Goal: Use online tool/utility: Utilize a website feature to perform a specific function

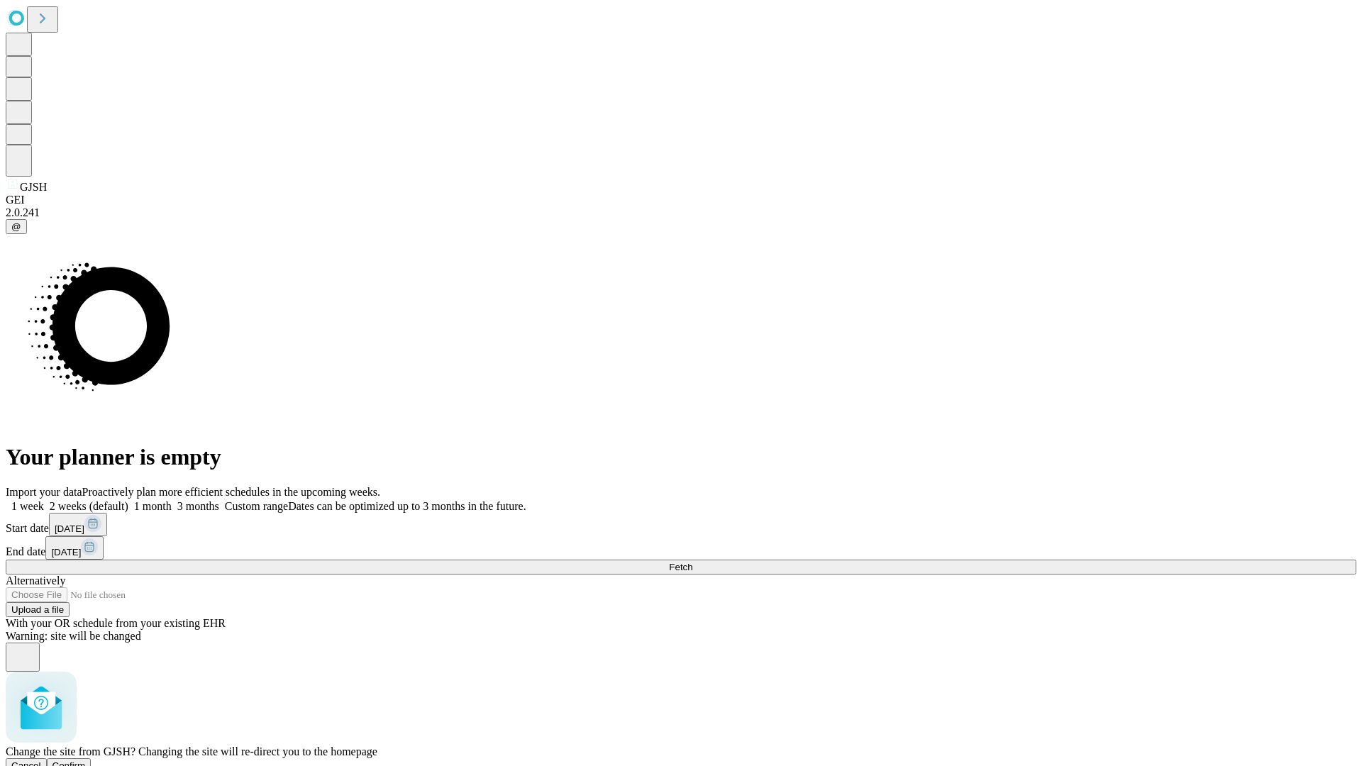
click at [86, 760] on span "Confirm" at bounding box center [68, 765] width 33 height 11
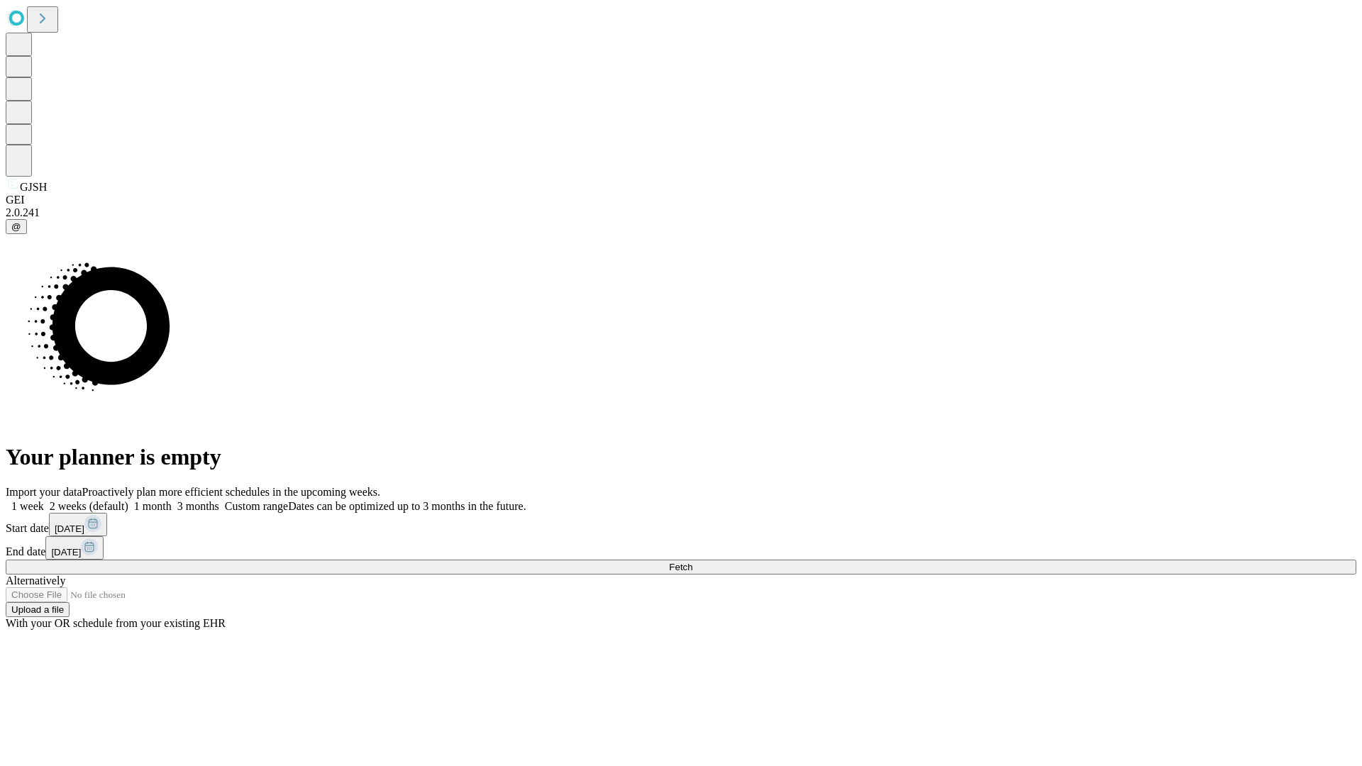
click at [172, 500] on label "1 month" at bounding box center [149, 506] width 43 height 12
click at [692, 562] on span "Fetch" at bounding box center [680, 567] width 23 height 11
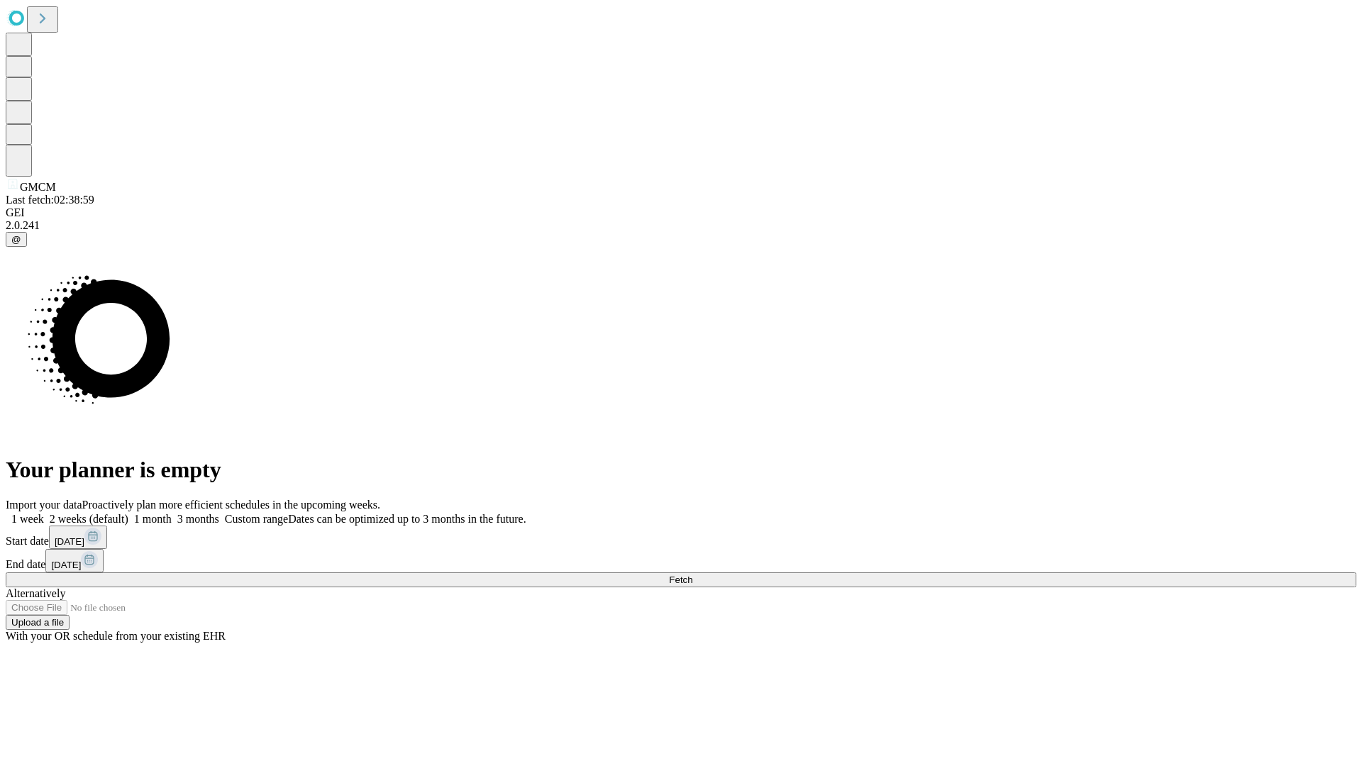
click at [172, 513] on label "1 month" at bounding box center [149, 519] width 43 height 12
click at [692, 574] on span "Fetch" at bounding box center [680, 579] width 23 height 11
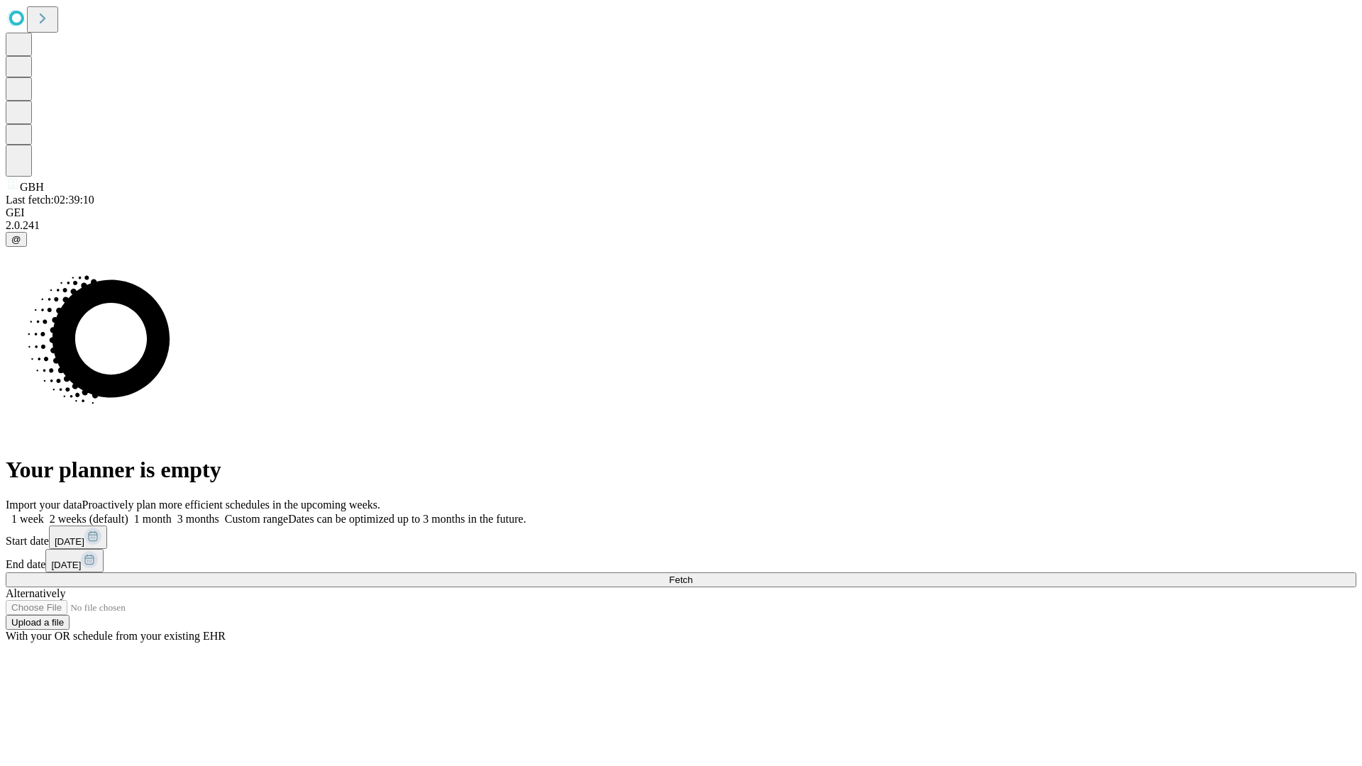
click at [172, 513] on label "1 month" at bounding box center [149, 519] width 43 height 12
click at [692, 574] on span "Fetch" at bounding box center [680, 579] width 23 height 11
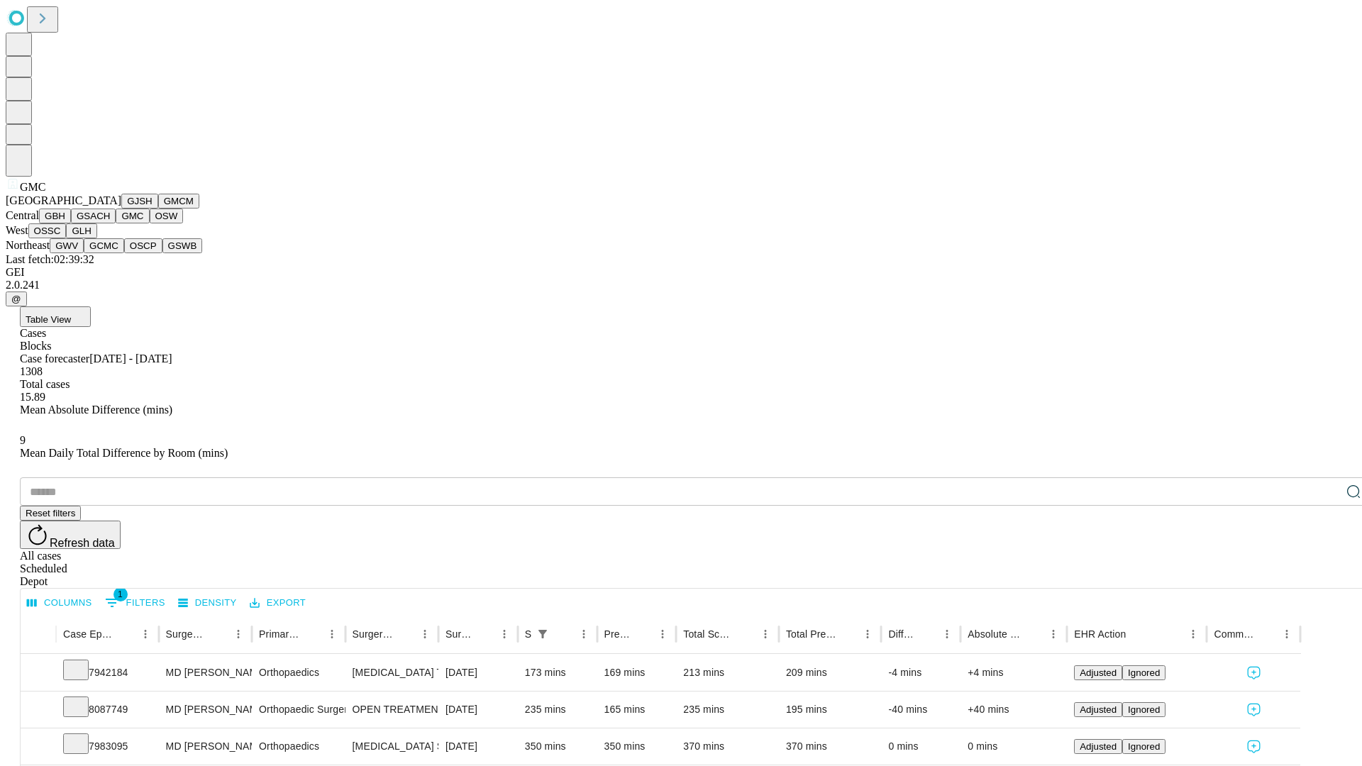
click at [150, 223] on button "OSW" at bounding box center [167, 216] width 34 height 15
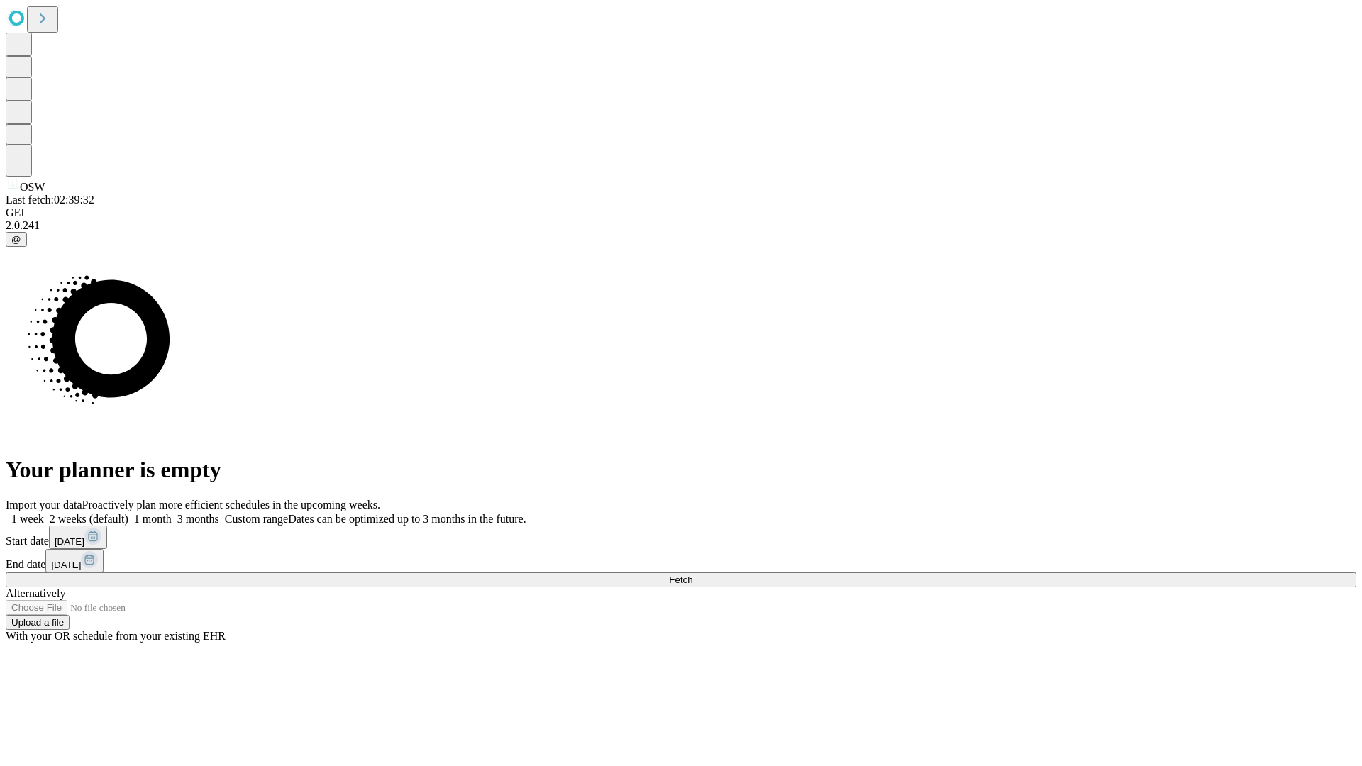
click at [172, 513] on label "1 month" at bounding box center [149, 519] width 43 height 12
click at [692, 574] on span "Fetch" at bounding box center [680, 579] width 23 height 11
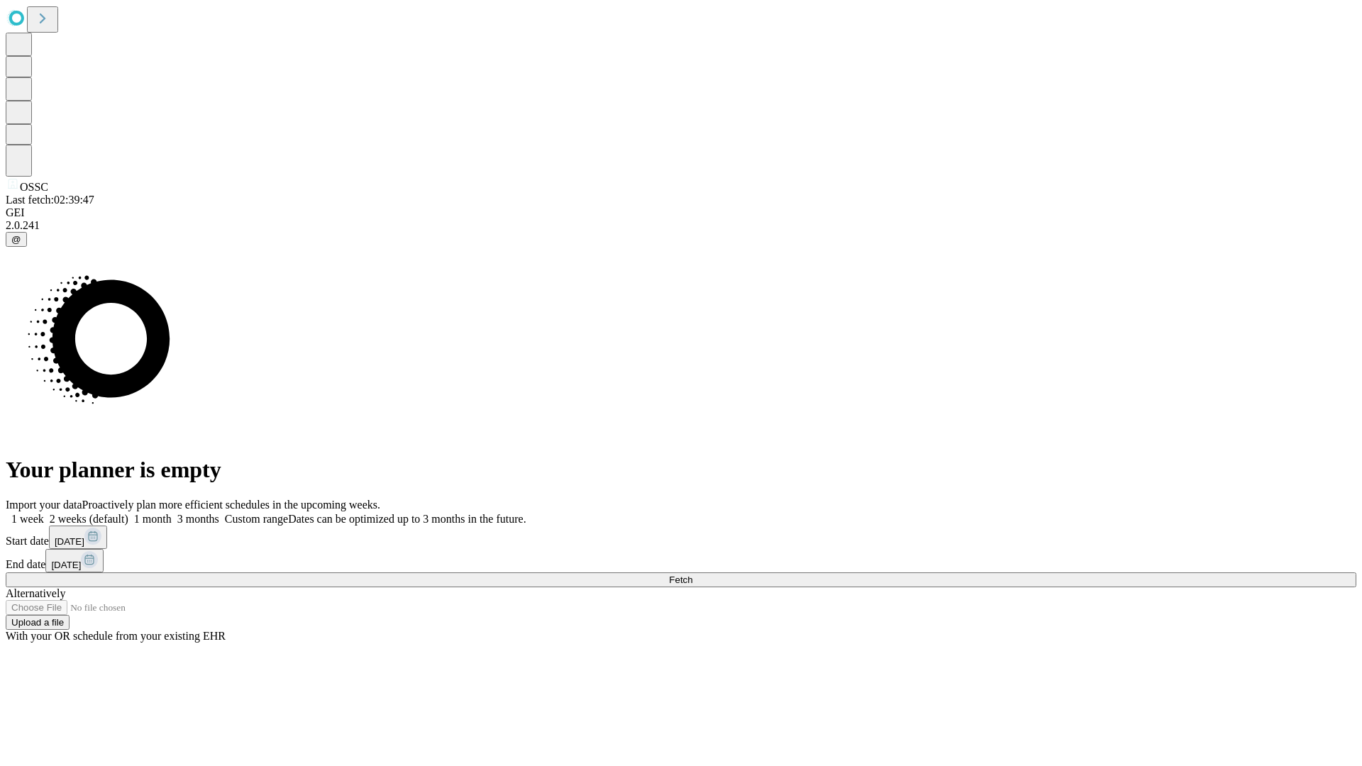
click at [172, 513] on label "1 month" at bounding box center [149, 519] width 43 height 12
click at [692, 574] on span "Fetch" at bounding box center [680, 579] width 23 height 11
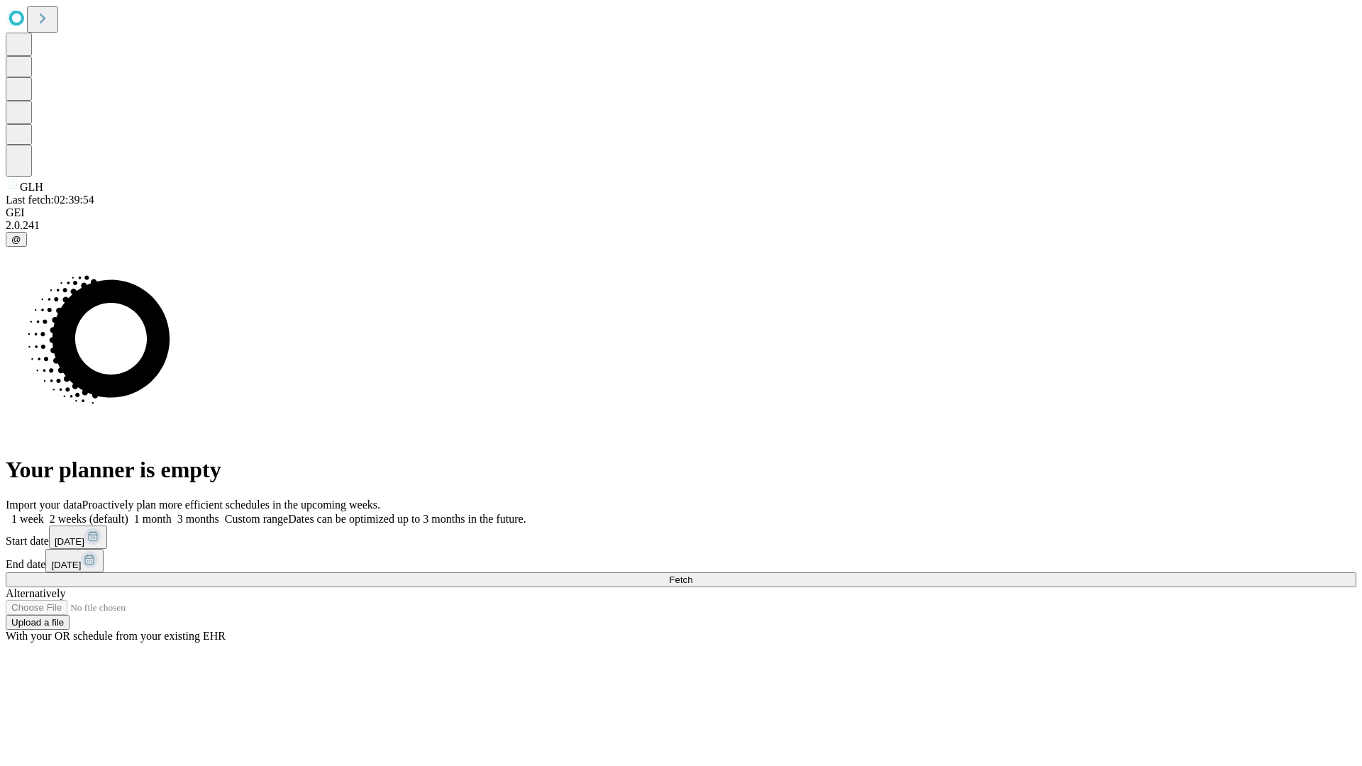
click at [172, 513] on label "1 month" at bounding box center [149, 519] width 43 height 12
click at [692, 574] on span "Fetch" at bounding box center [680, 579] width 23 height 11
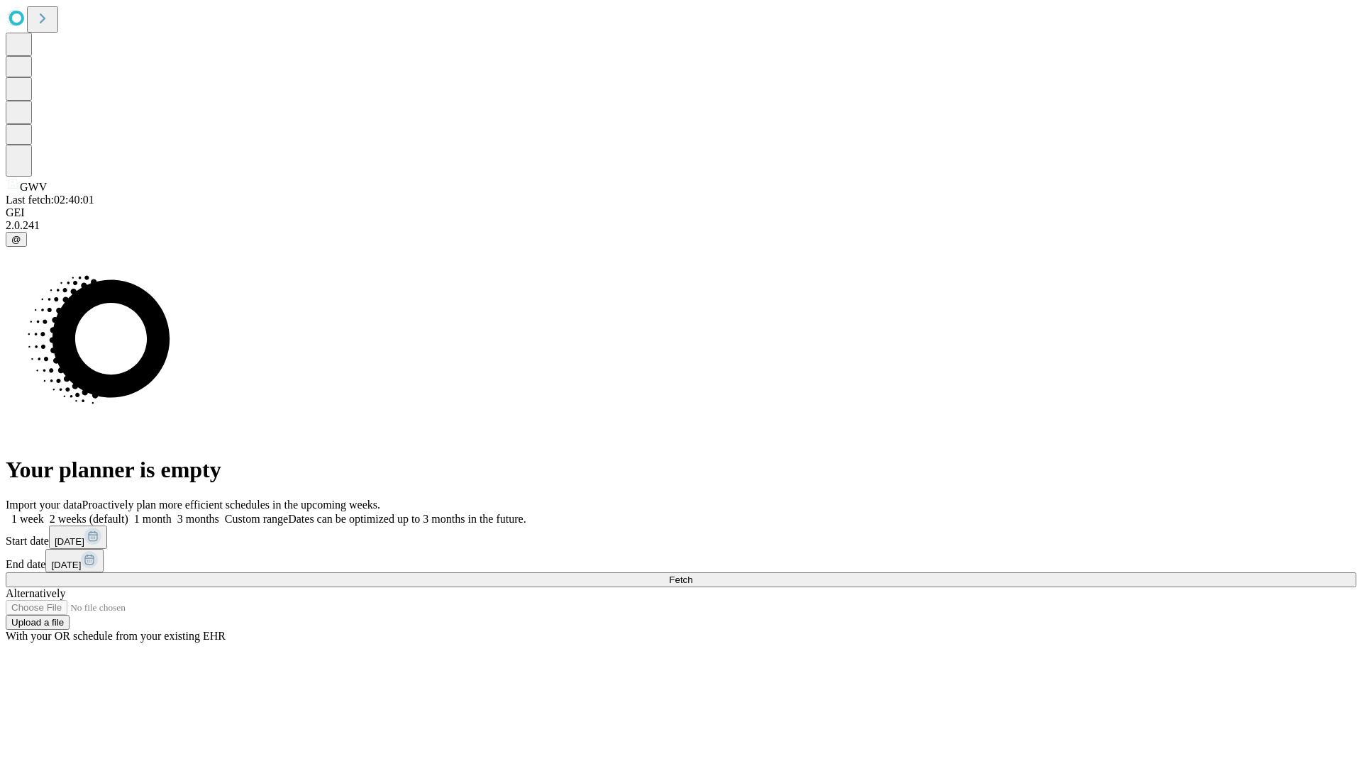
click at [172, 513] on label "1 month" at bounding box center [149, 519] width 43 height 12
click at [692, 574] on span "Fetch" at bounding box center [680, 579] width 23 height 11
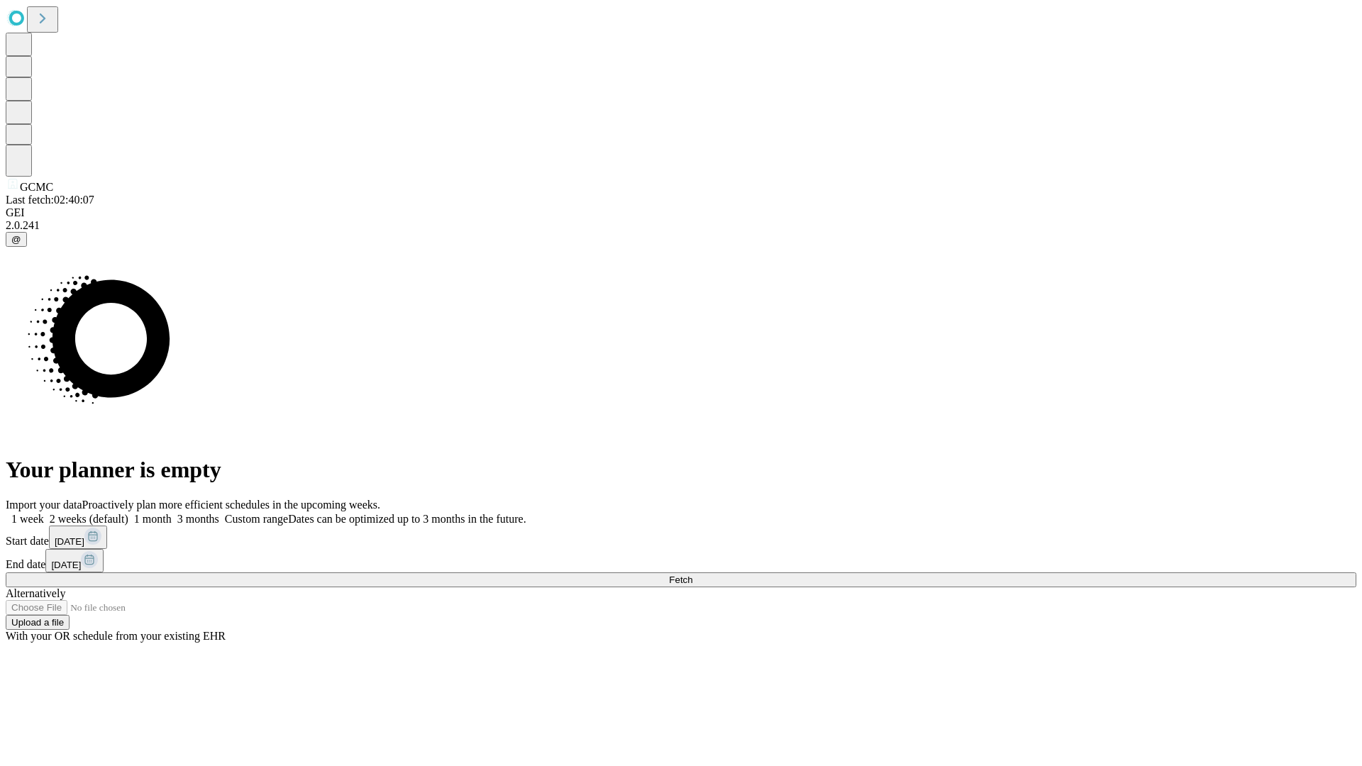
click at [172, 513] on label "1 month" at bounding box center [149, 519] width 43 height 12
click at [692, 574] on span "Fetch" at bounding box center [680, 579] width 23 height 11
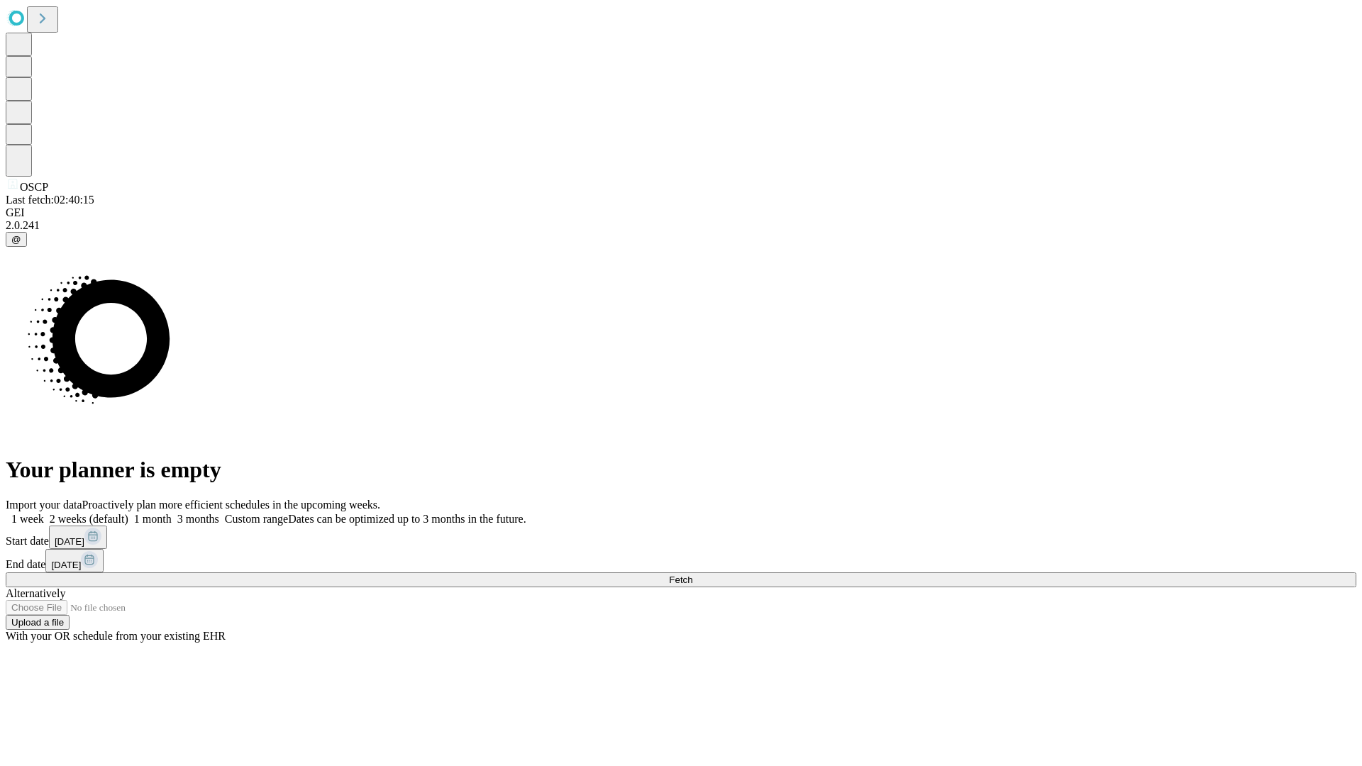
click at [692, 574] on span "Fetch" at bounding box center [680, 579] width 23 height 11
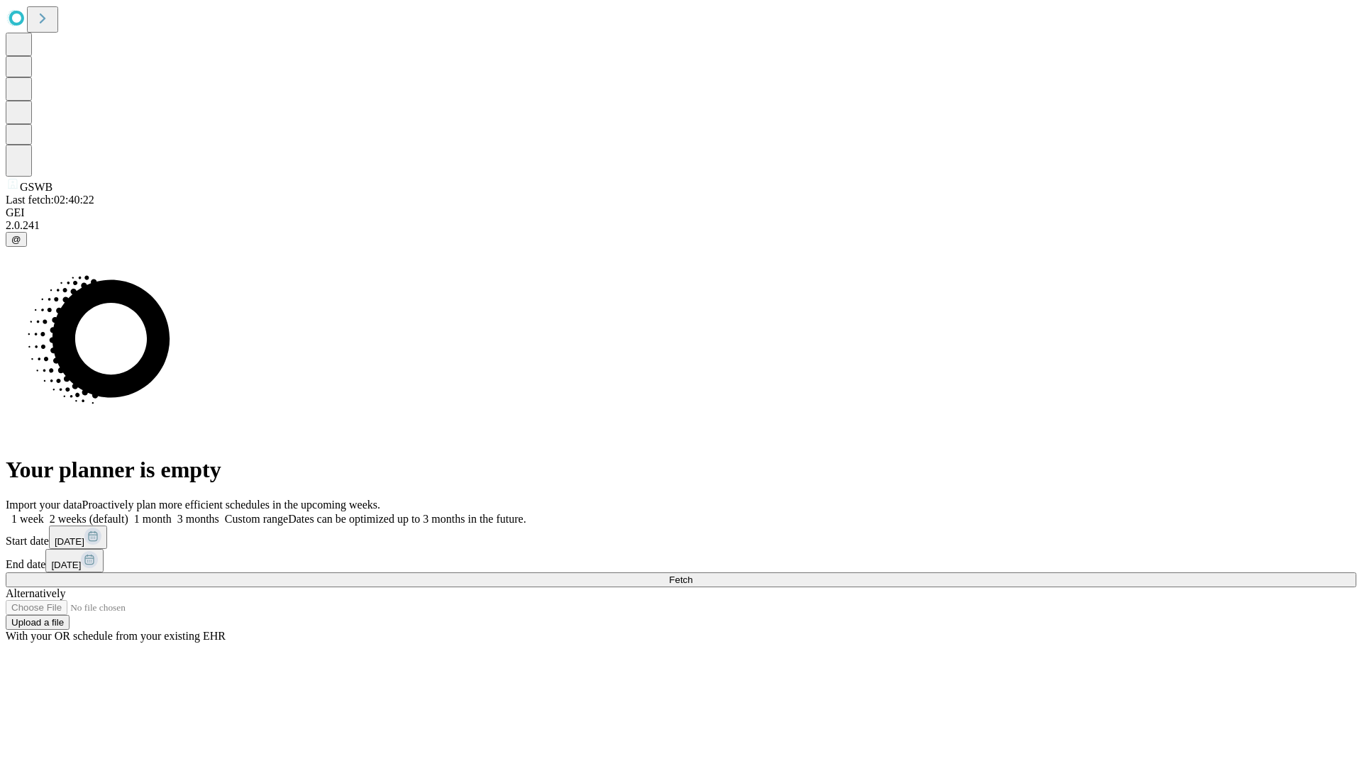
click at [692, 574] on span "Fetch" at bounding box center [680, 579] width 23 height 11
